Goal: Task Accomplishment & Management: Manage account settings

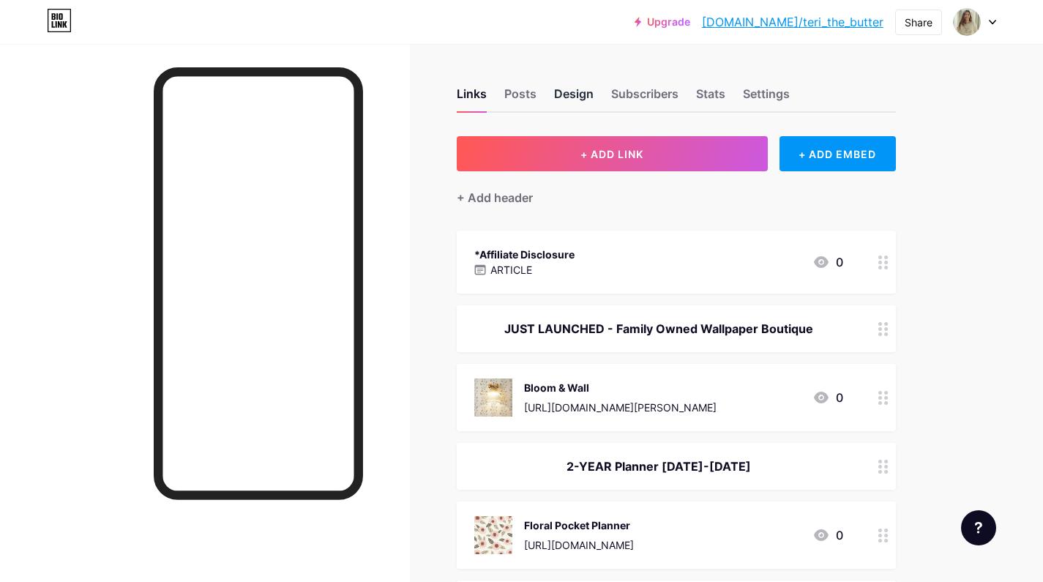
click at [579, 93] on div "Design" at bounding box center [574, 98] width 40 height 26
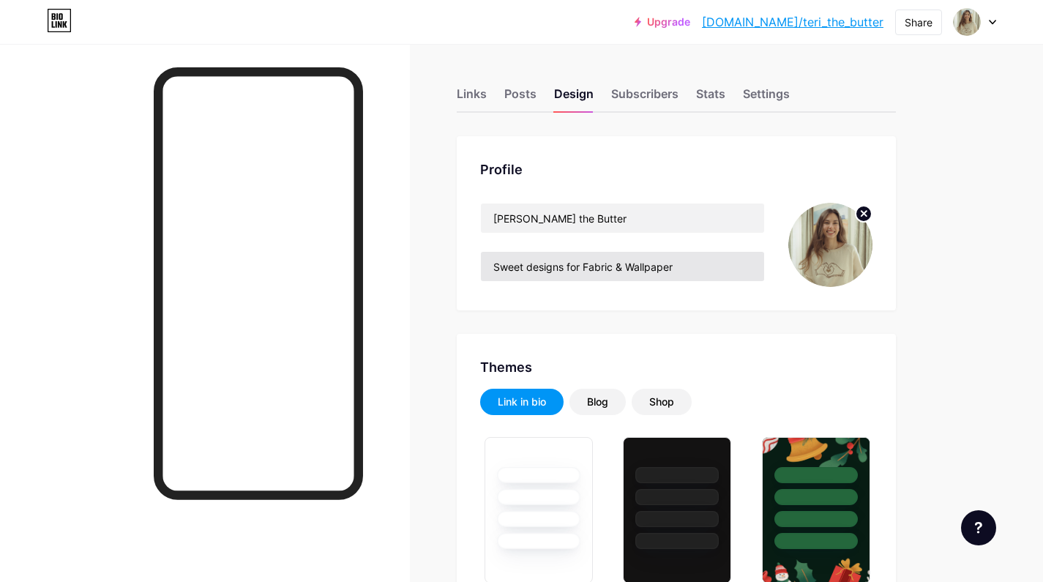
type input "#dcd7ce"
type input "#6b4917"
drag, startPoint x: 583, startPoint y: 268, endPoint x: 440, endPoint y: 267, distance: 143.5
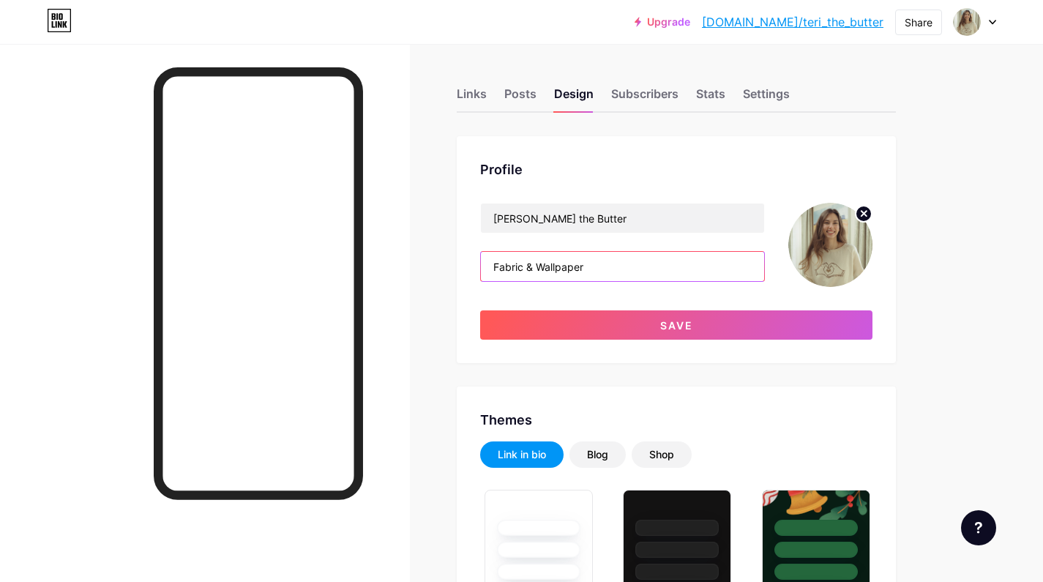
click at [606, 268] on input "Fabric & Wallpaper" at bounding box center [622, 266] width 283 height 29
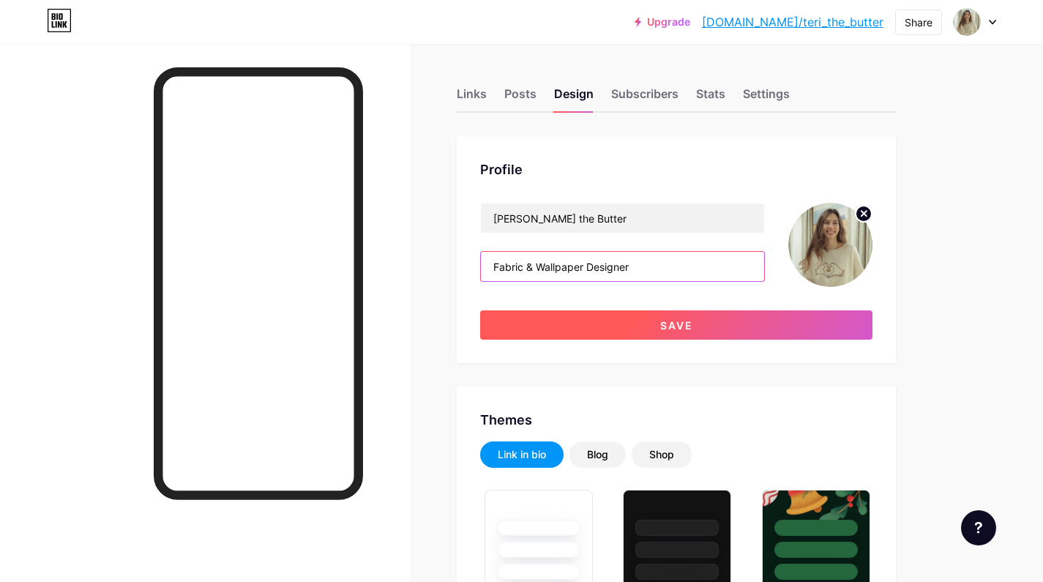
type input "Fabric & Wallpaper Designer"
click at [667, 322] on span "Save" at bounding box center [676, 325] width 33 height 12
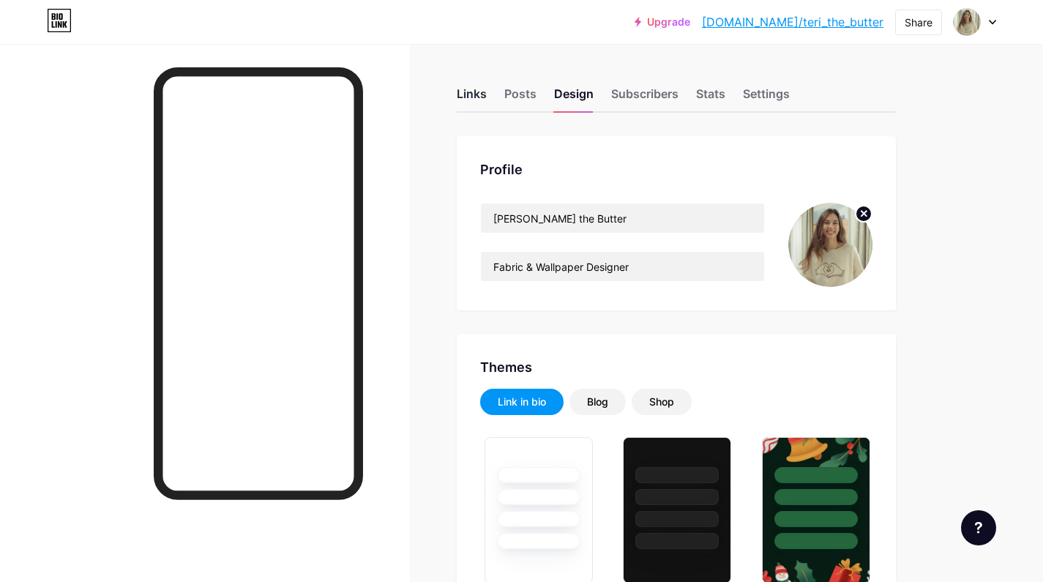
click at [481, 94] on div "Links" at bounding box center [472, 98] width 30 height 26
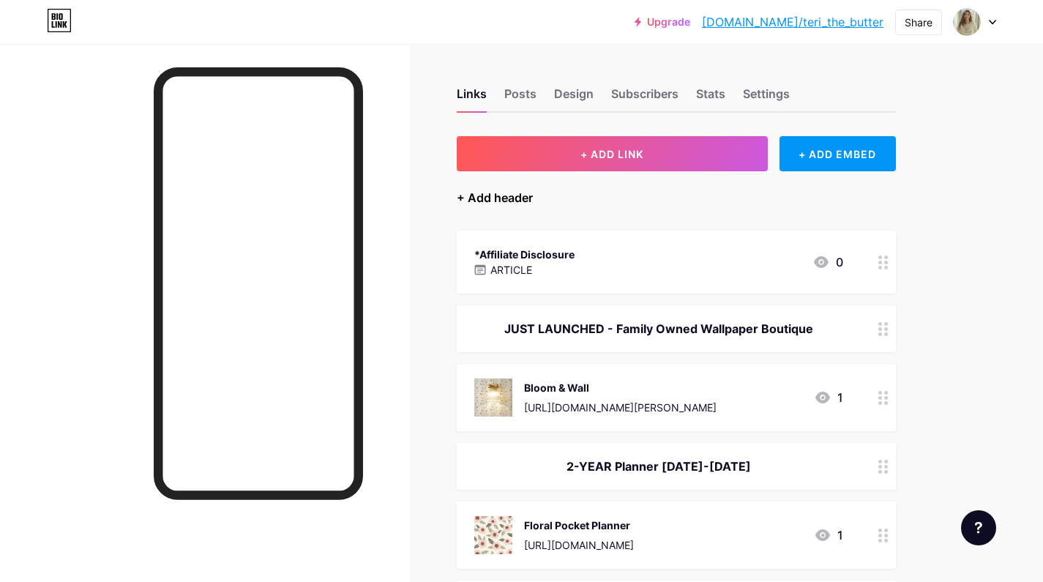
click at [520, 201] on div "+ Add header" at bounding box center [495, 198] width 76 height 18
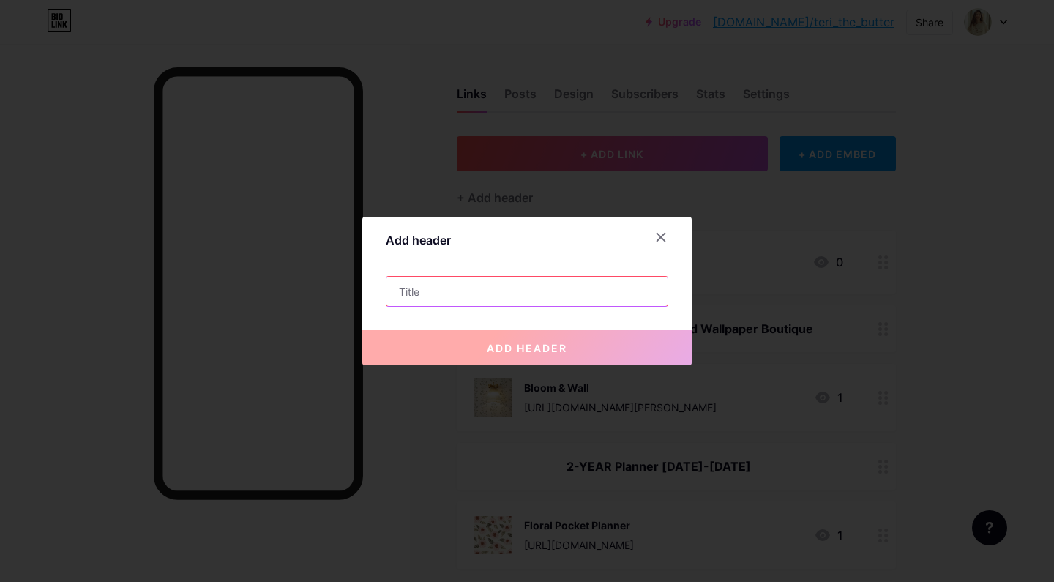
click at [441, 294] on input "text" at bounding box center [527, 291] width 281 height 29
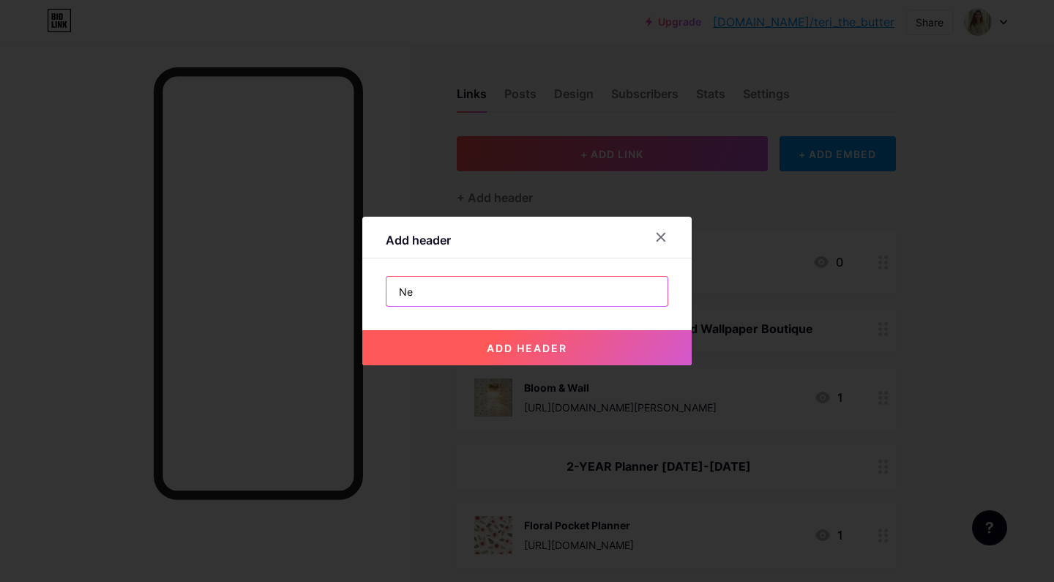
type input "N"
type input "New on Spoonflower"
click at [541, 344] on span "add header" at bounding box center [527, 348] width 81 height 12
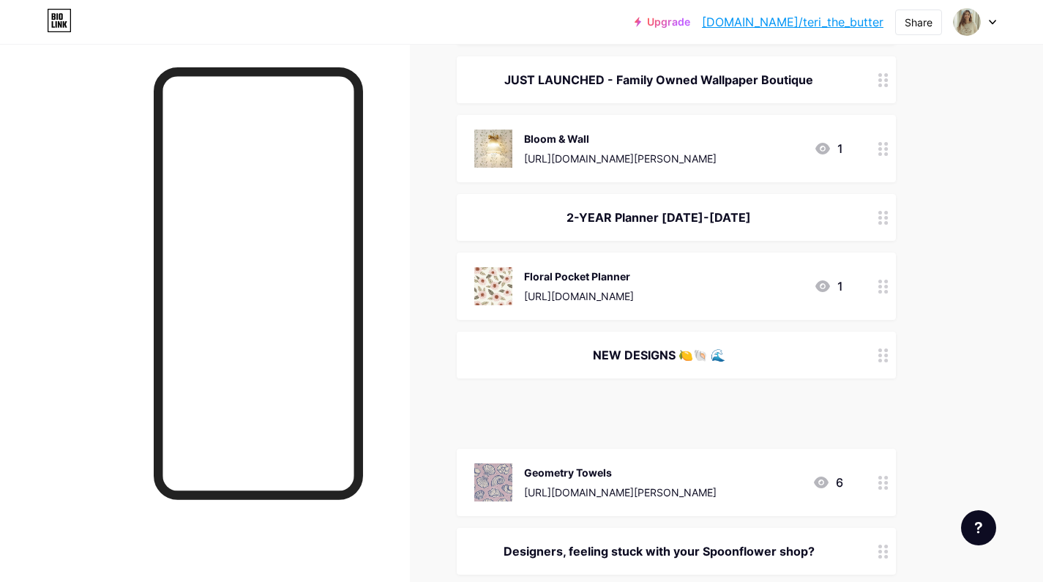
scroll to position [256, 0]
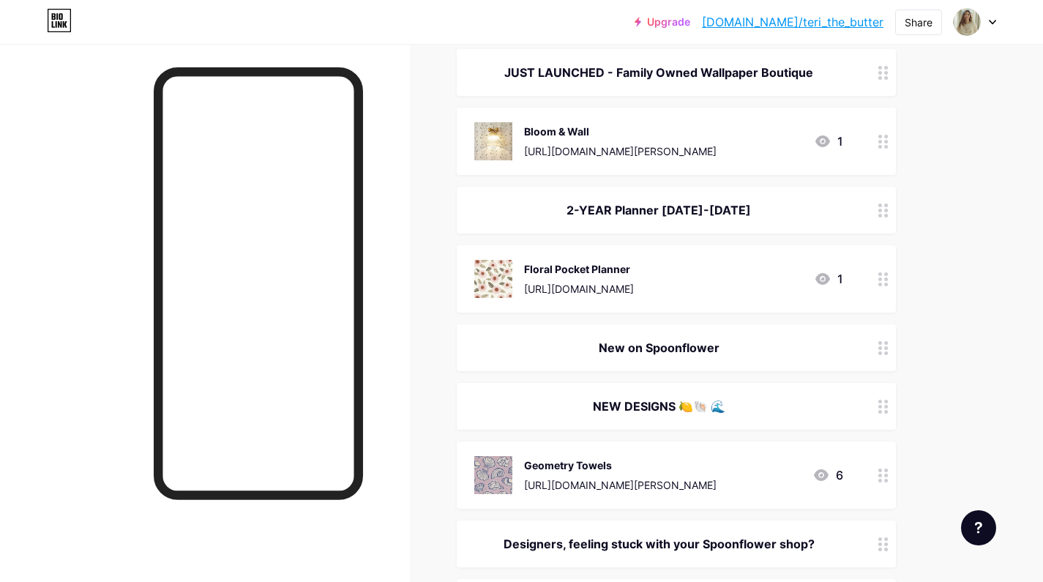
click at [728, 345] on div "New on Spoonflower" at bounding box center [658, 348] width 369 height 18
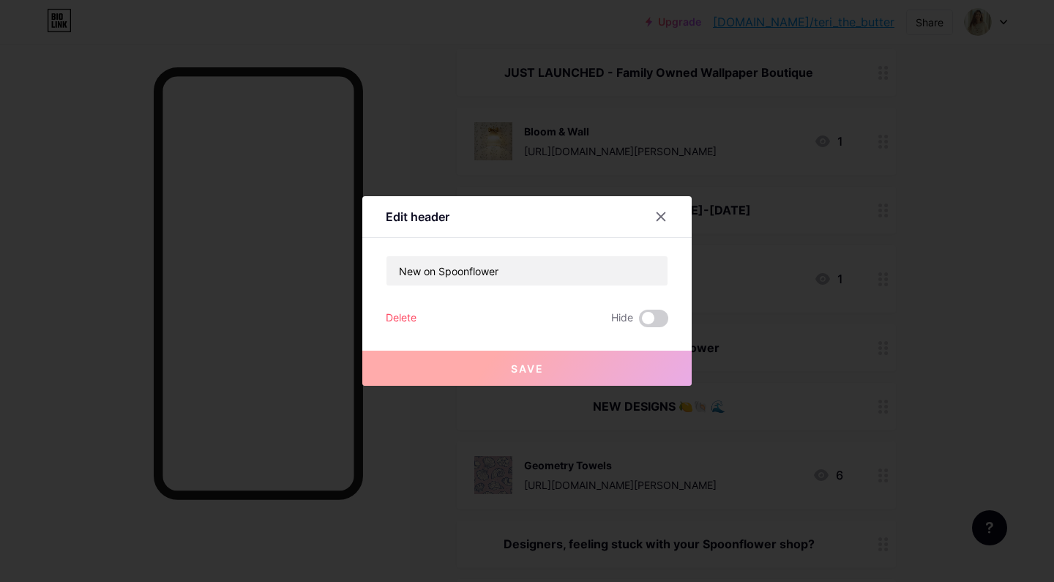
click at [409, 320] on div "Delete" at bounding box center [401, 319] width 31 height 18
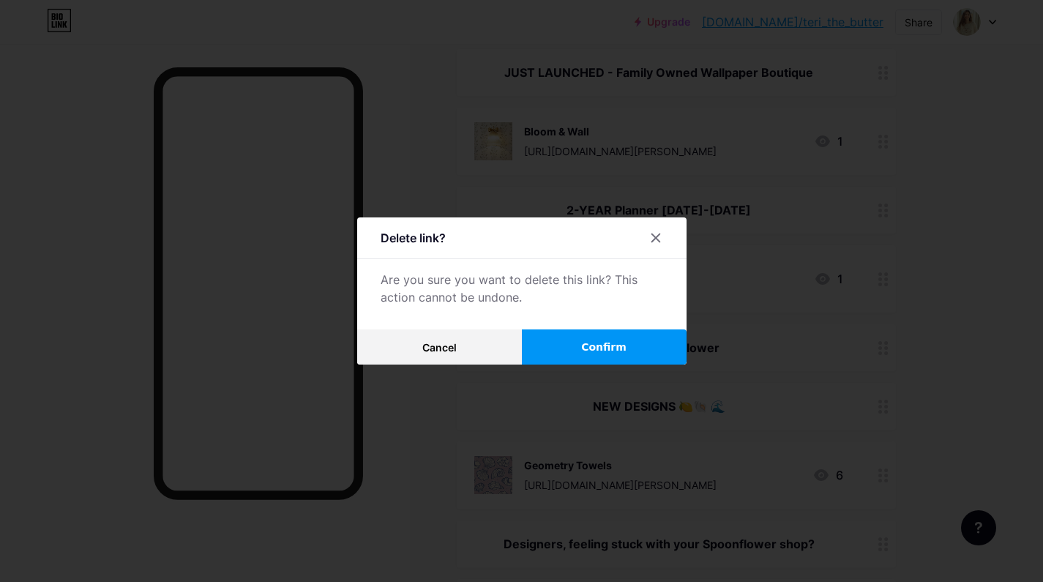
click at [601, 347] on span "Confirm" at bounding box center [603, 347] width 45 height 15
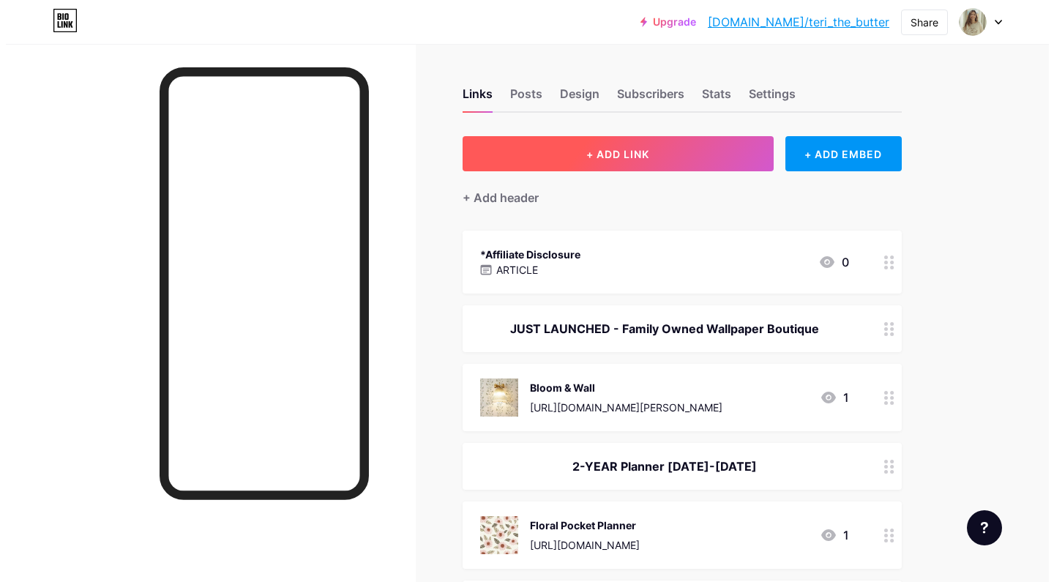
scroll to position [0, 0]
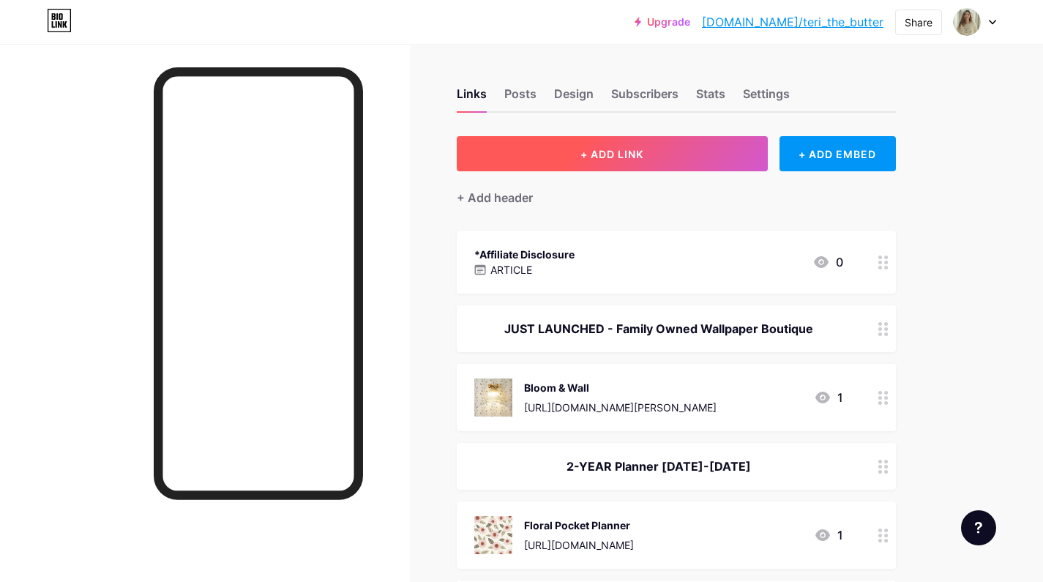
click at [679, 157] on button "+ ADD LINK" at bounding box center [612, 153] width 311 height 35
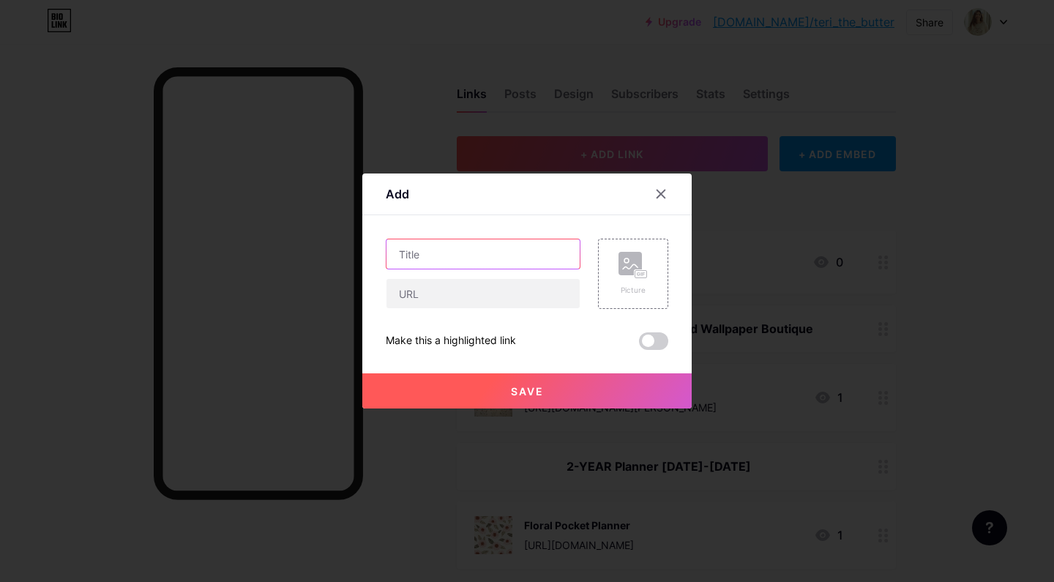
click at [454, 261] on input "text" at bounding box center [483, 253] width 193 height 29
click at [562, 212] on div "Add" at bounding box center [526, 198] width 329 height 34
click at [476, 293] on input "text" at bounding box center [483, 293] width 193 height 29
paste input "[URL][DOMAIN_NAME][PERSON_NAME]"
type input "[URL][DOMAIN_NAME][PERSON_NAME]"
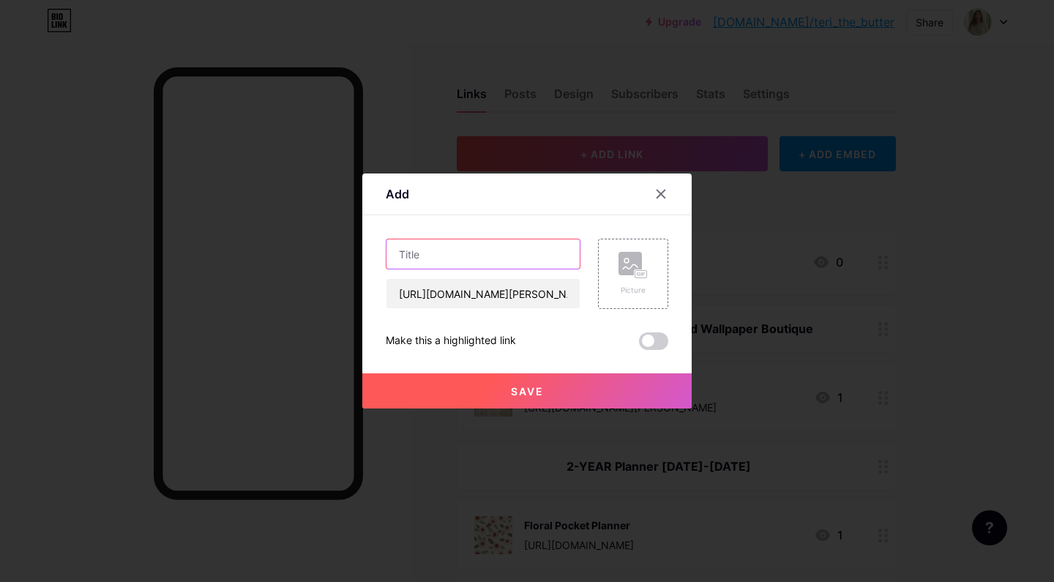
click at [458, 264] on input "text" at bounding box center [483, 253] width 193 height 29
type input "Floral Stripe Wallpaper"
click at [637, 261] on rect at bounding box center [630, 263] width 23 height 23
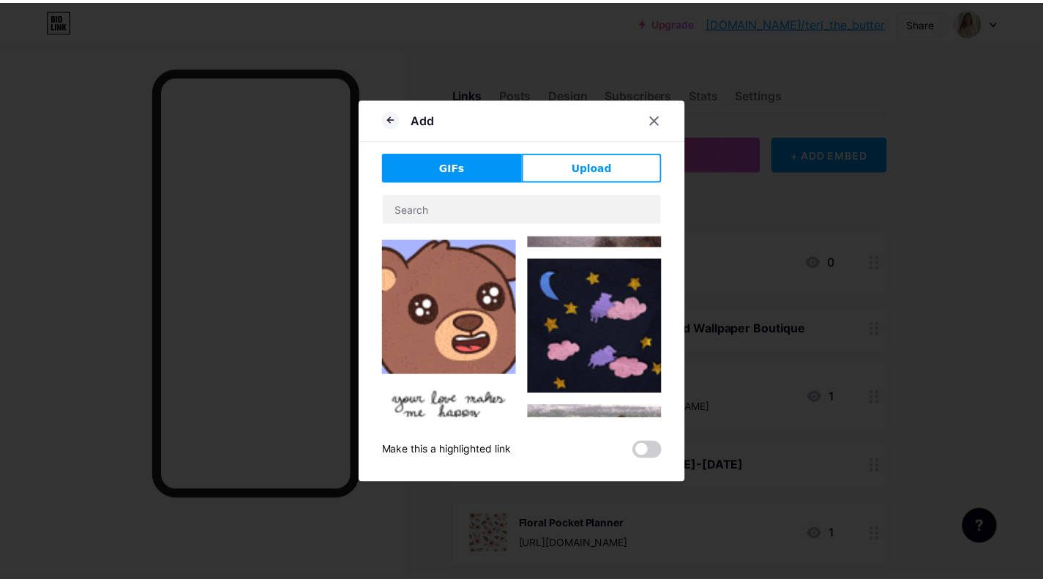
scroll to position [125, 0]
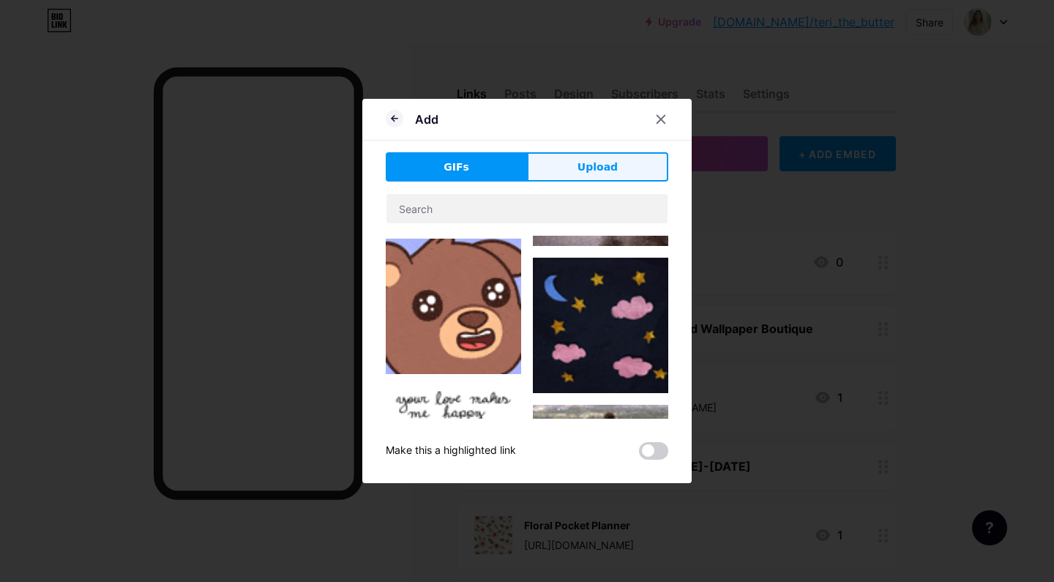
click at [605, 157] on button "Upload" at bounding box center [597, 166] width 141 height 29
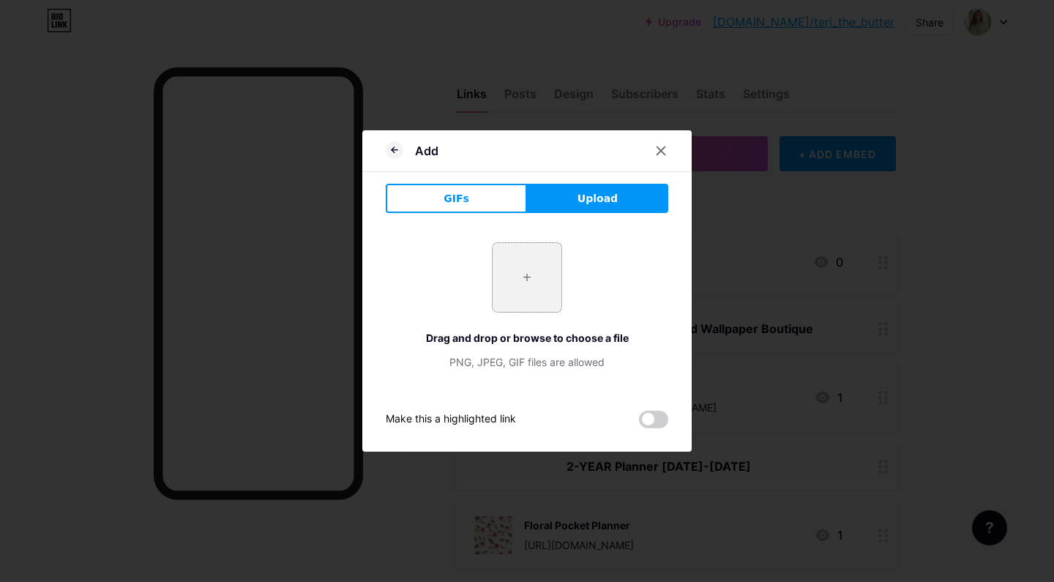
click at [522, 288] on input "file" at bounding box center [527, 277] width 69 height 69
click at [507, 285] on input "file" at bounding box center [527, 277] width 69 height 69
type input "C:\fakepath\Screenshot [DATE] 21.22.41.png"
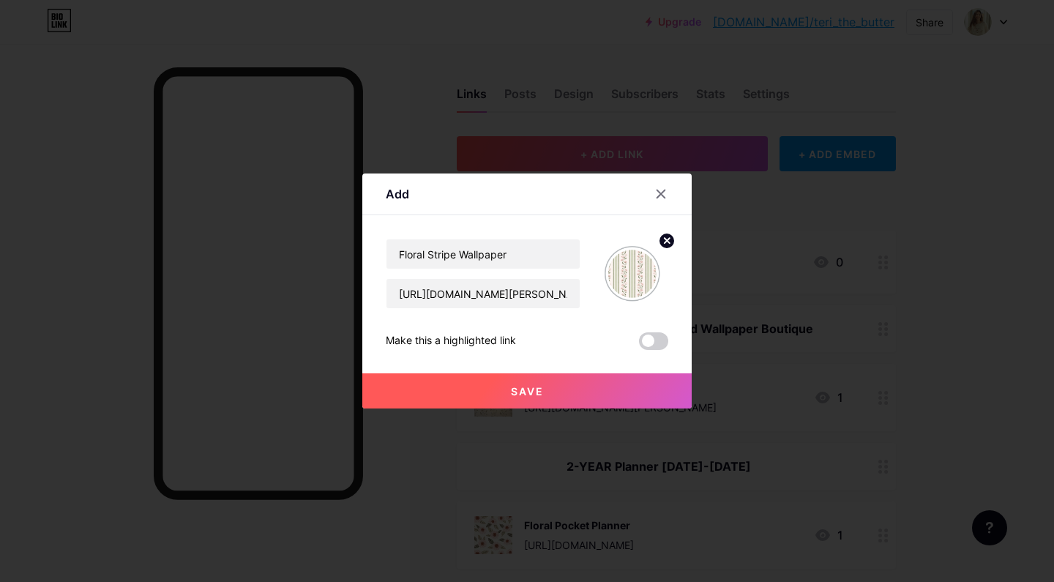
click at [530, 390] on span "Save" at bounding box center [527, 391] width 33 height 12
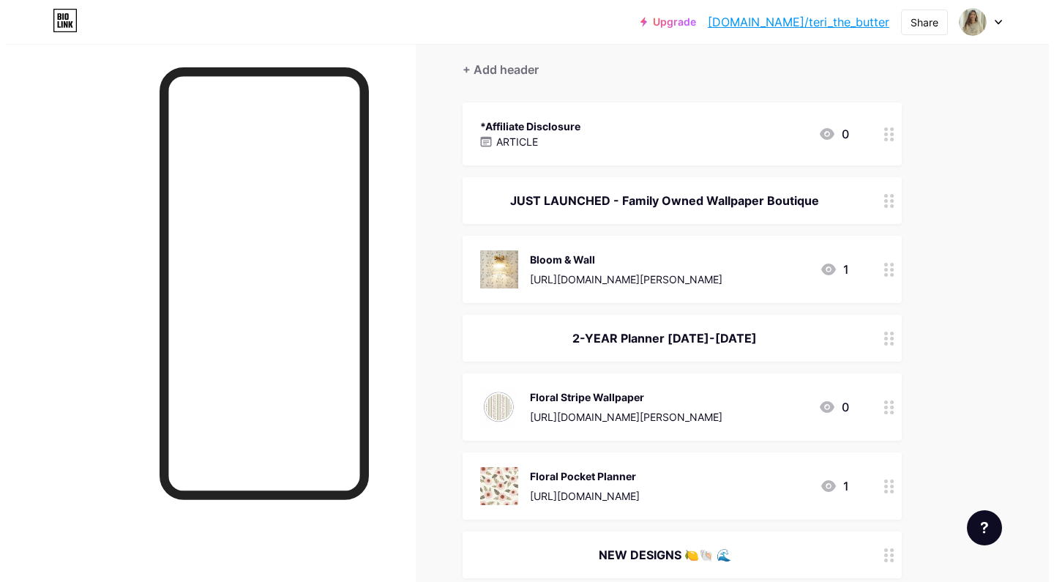
scroll to position [242, 0]
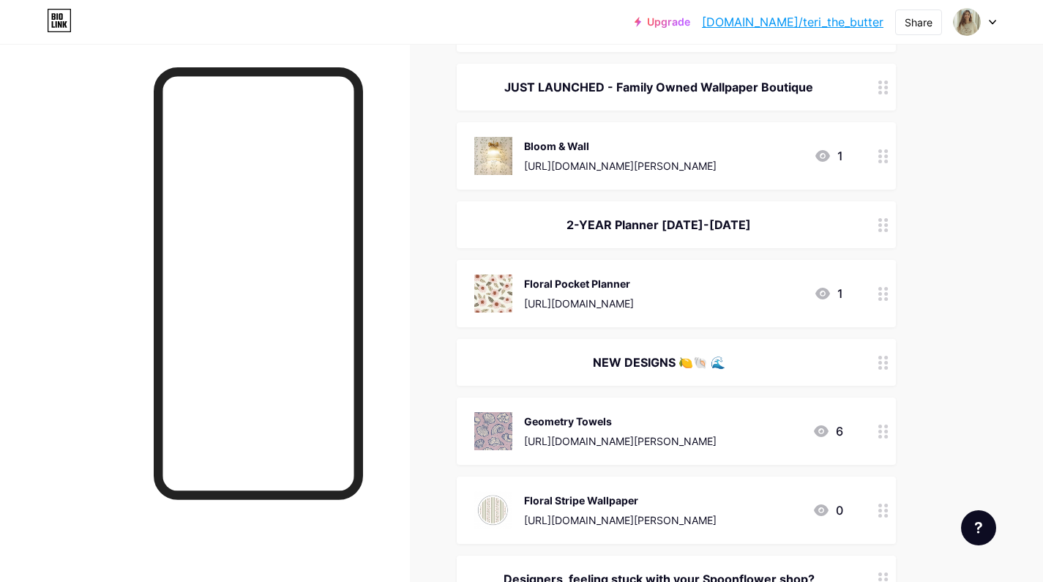
click at [499, 502] on img at bounding box center [493, 510] width 38 height 38
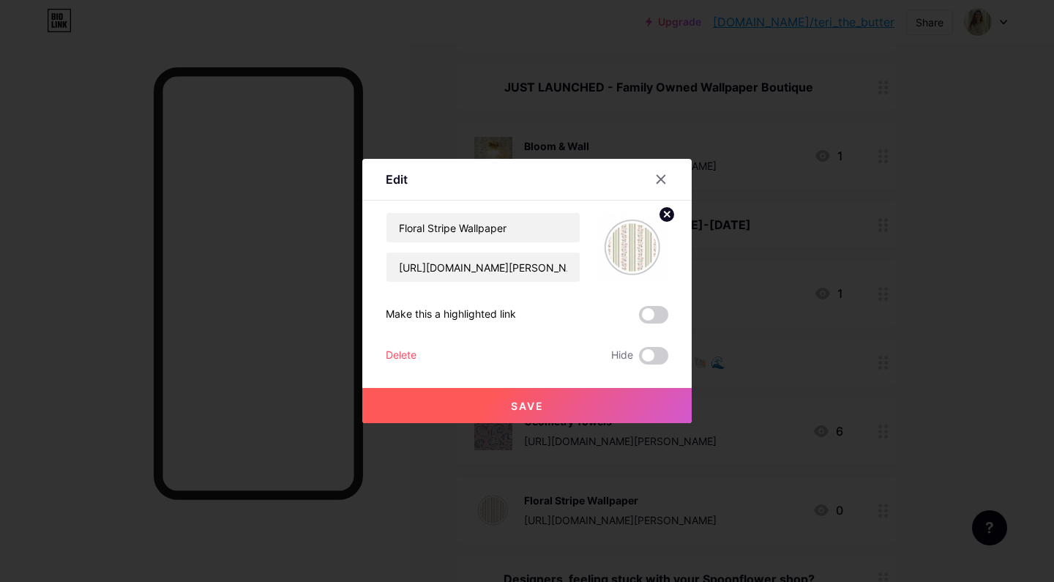
click at [663, 217] on circle at bounding box center [667, 214] width 16 height 16
drag, startPoint x: 636, startPoint y: 239, endPoint x: 669, endPoint y: 231, distance: 33.7
click at [668, 231] on div "Edit Content YouTube Play YouTube video without leaving your page. ADD Vimeo Pl…" at bounding box center [526, 291] width 329 height 264
click at [652, 236] on div "Picture" at bounding box center [633, 247] width 70 height 70
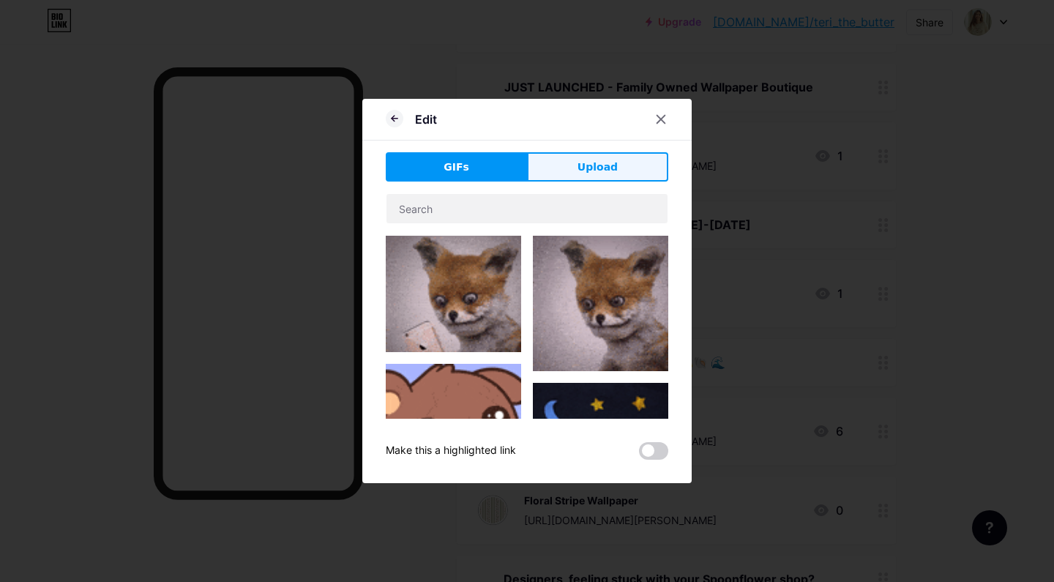
click at [590, 176] on button "Upload" at bounding box center [597, 166] width 141 height 29
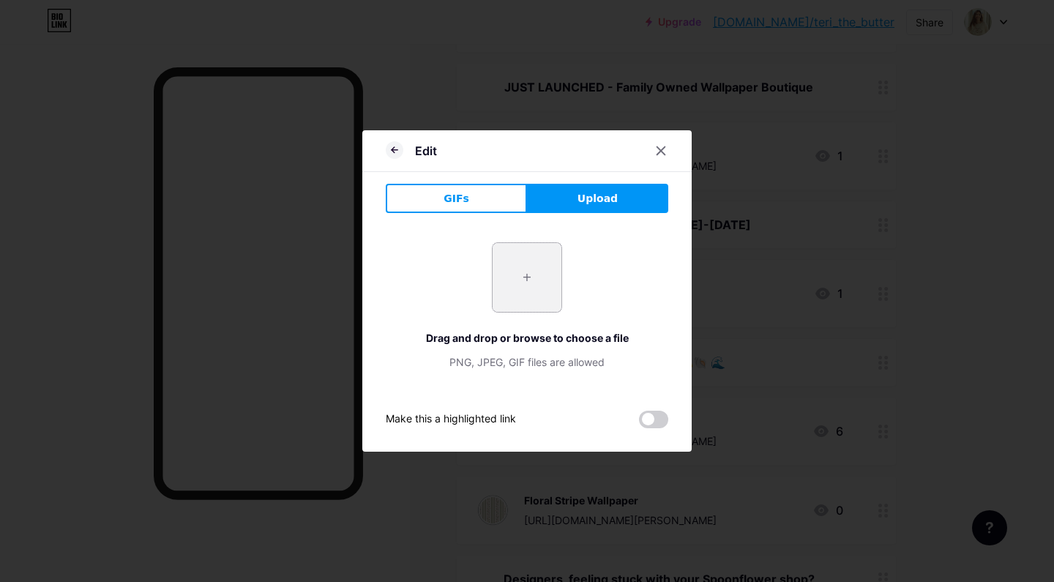
click at [534, 260] on input "file" at bounding box center [527, 277] width 69 height 69
click at [543, 297] on input "file" at bounding box center [527, 277] width 69 height 69
click at [530, 289] on input "file" at bounding box center [527, 277] width 69 height 69
